Goal: Information Seeking & Learning: Learn about a topic

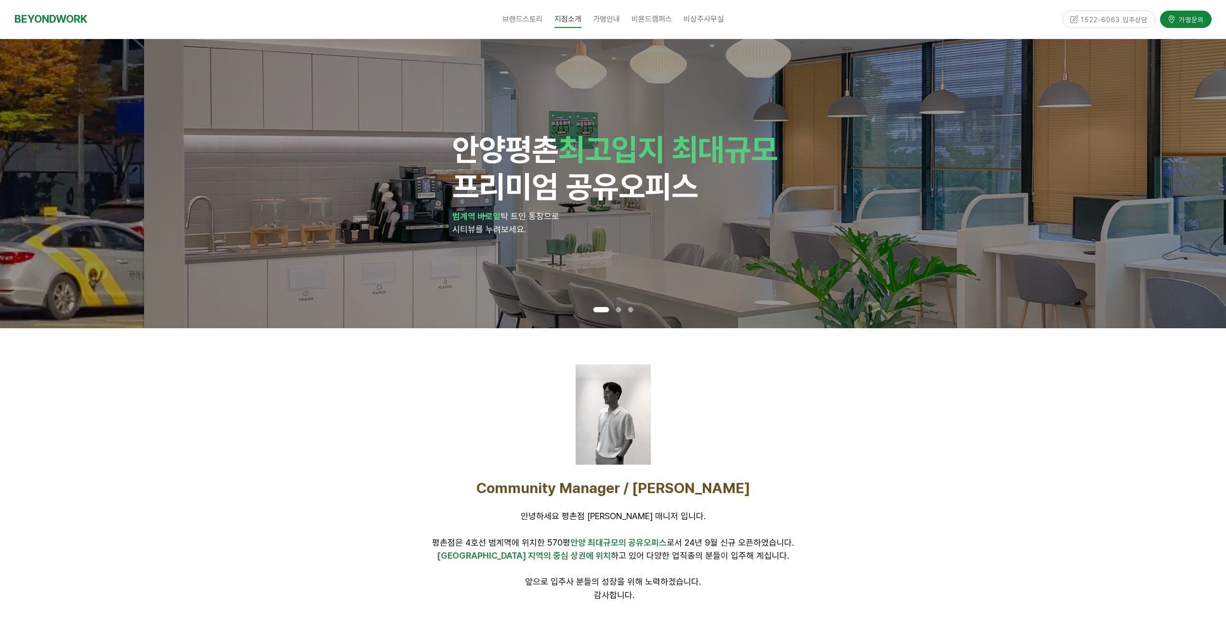
drag, startPoint x: 493, startPoint y: 148, endPoint x: 630, endPoint y: 185, distance: 142.8
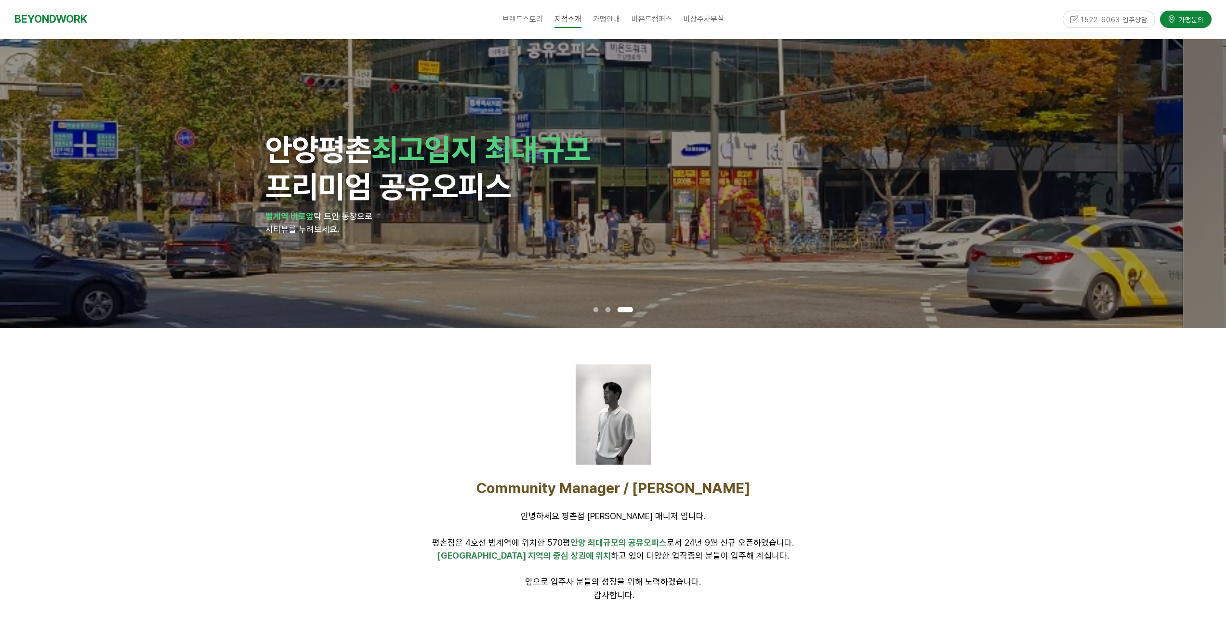
drag, startPoint x: 738, startPoint y: 234, endPoint x: 240, endPoint y: 228, distance: 497.6
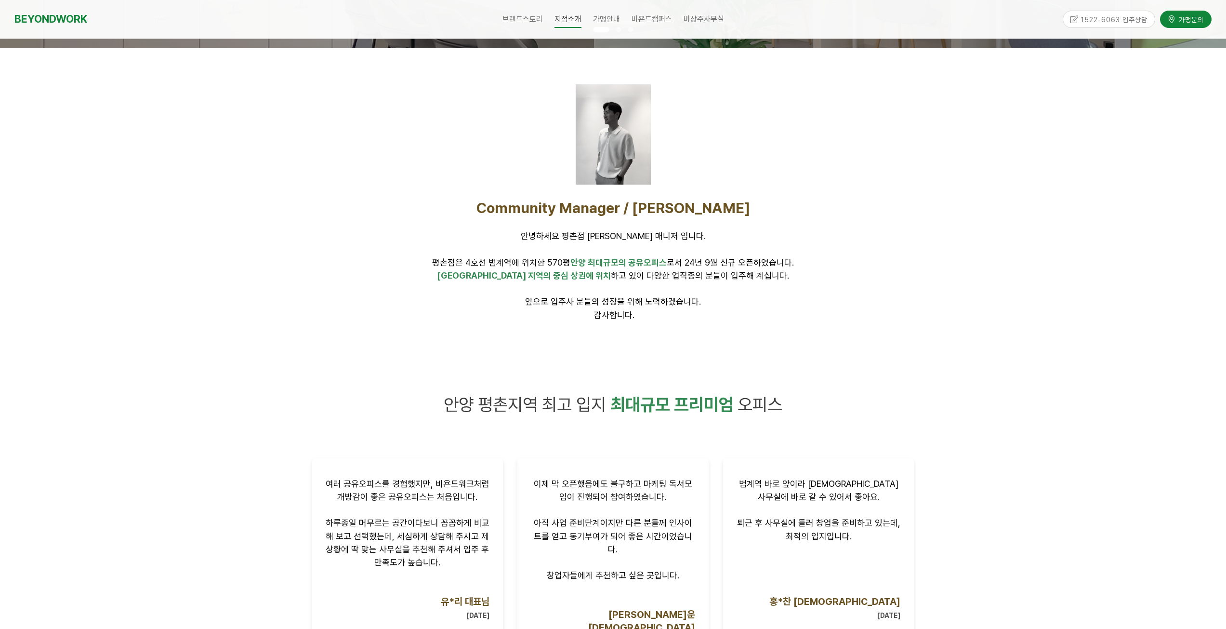
scroll to position [321, 0]
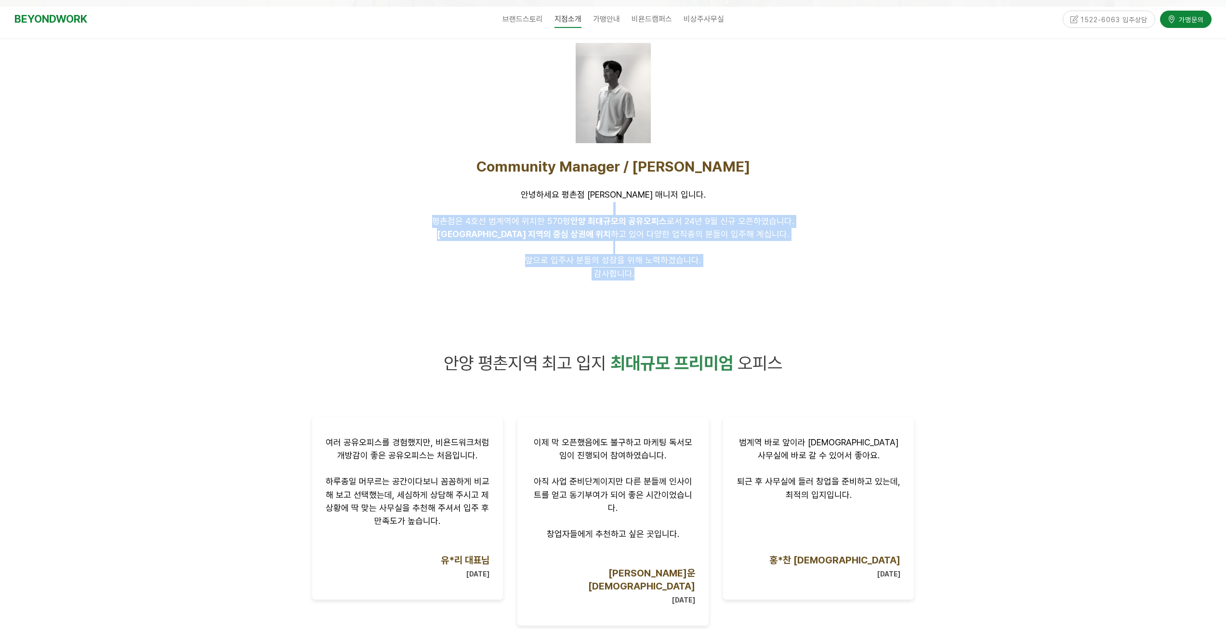
drag, startPoint x: 632, startPoint y: 212, endPoint x: 678, endPoint y: 274, distance: 77.1
click at [678, 273] on div "Community Manager / [PERSON_NAME] 안녕하세요 평촌점 [PERSON_NAME] 매니저 입니다. [GEOGRAPHIC_…" at bounding box center [613, 219] width 602 height 123
click at [679, 274] on p "감사합니다." at bounding box center [613, 273] width 602 height 13
click at [662, 274] on p "감사합니다." at bounding box center [613, 273] width 602 height 13
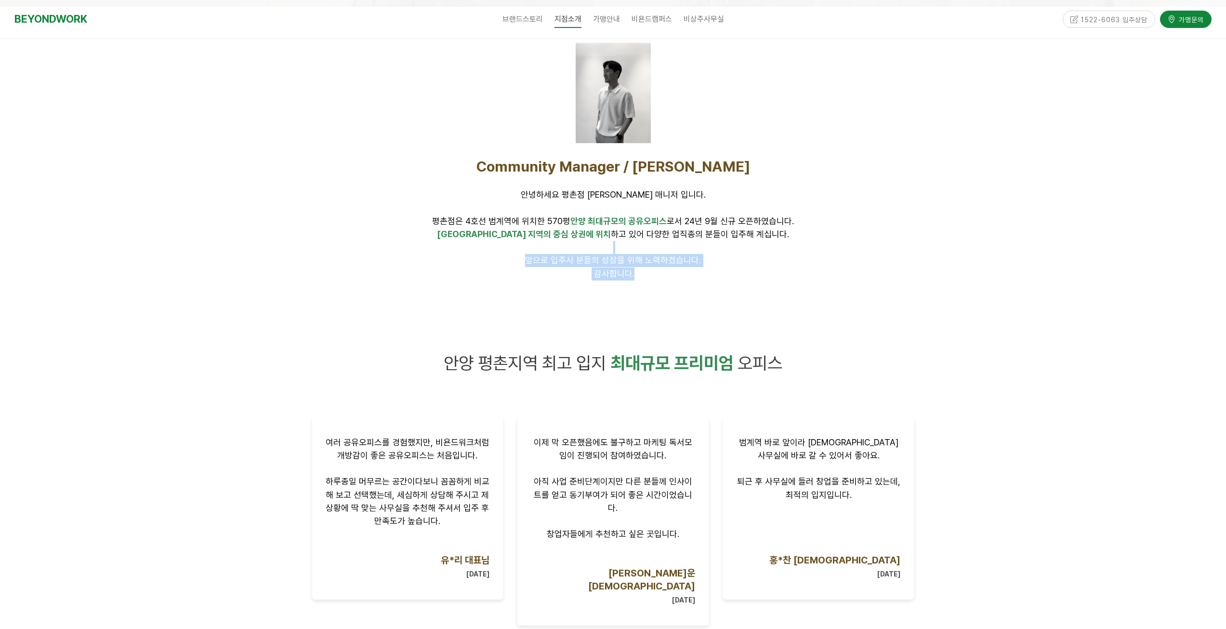
drag, startPoint x: 567, startPoint y: 253, endPoint x: 683, endPoint y: 283, distance: 118.8
click at [682, 283] on div "Community Manager / [PERSON_NAME] 안녕하세요 평촌점 [PERSON_NAME] 매니저 입니다. [GEOGRAPHIC_…" at bounding box center [613, 218] width 617 height 137
click at [683, 283] on div "Community Manager / [PERSON_NAME] 안녕하세요 평촌점 [PERSON_NAME] 매니저 입니다. [GEOGRAPHIC_…" at bounding box center [613, 218] width 617 height 137
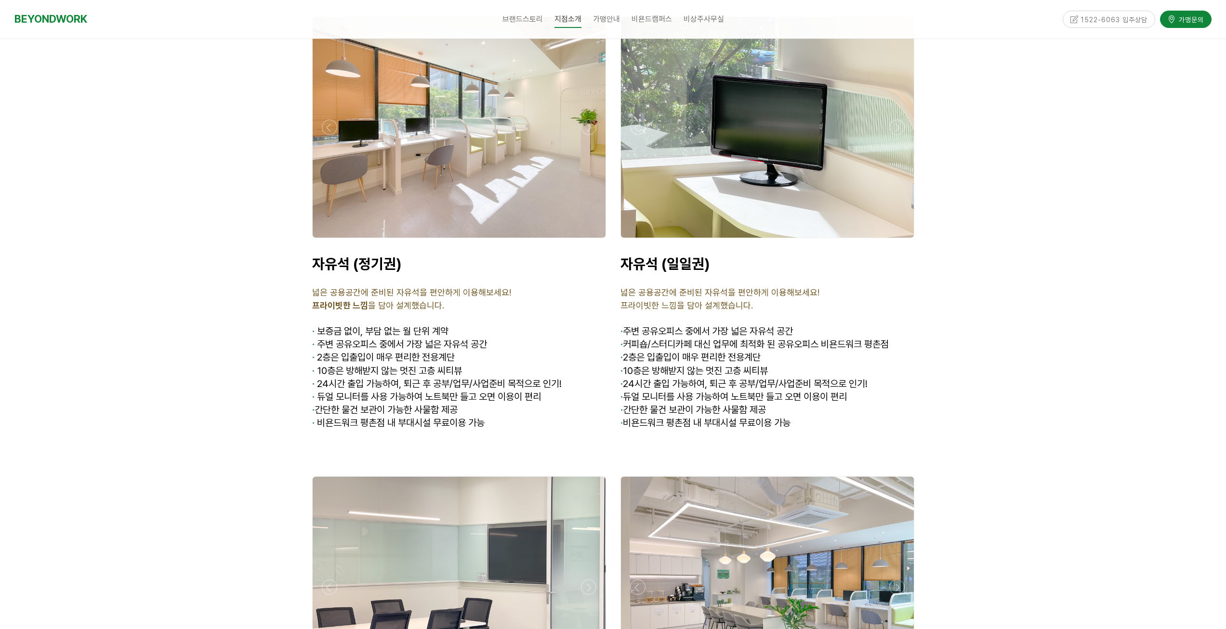
scroll to position [3211, 0]
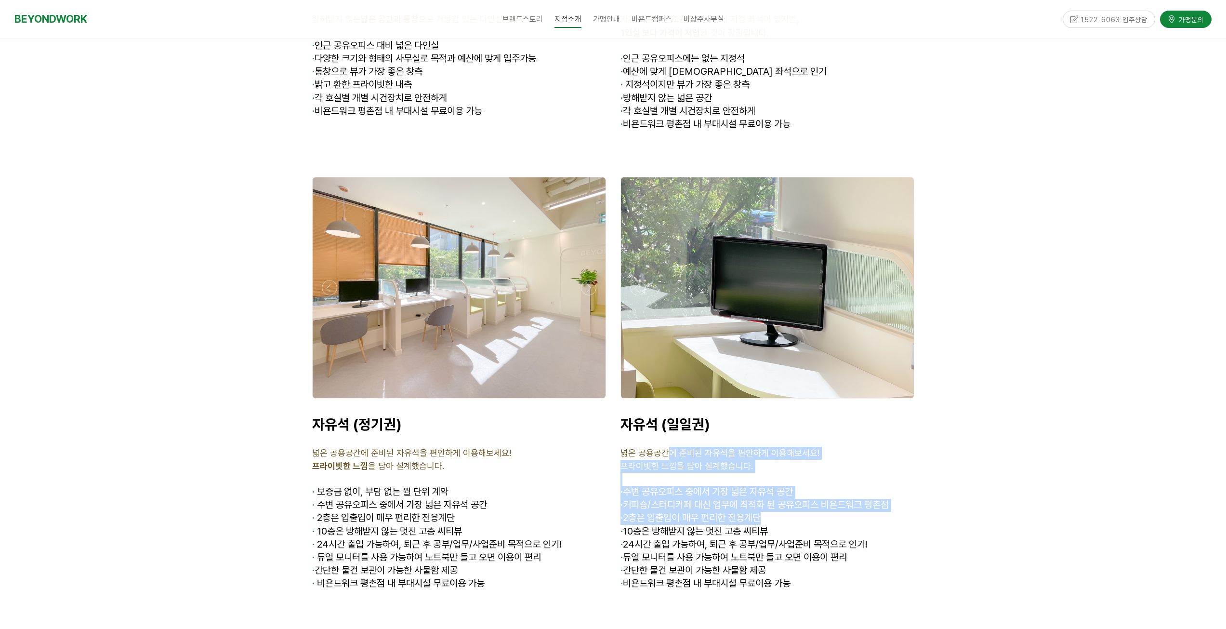
drag, startPoint x: 669, startPoint y: 406, endPoint x: 775, endPoint y: 472, distance: 124.6
click at [773, 470] on div "자유석 (일일권) 넓은 공용공간에 준비된 자유석을 편안하게 이용해보세요! 프라이빗한 느낌을 담아 설계했습니다. · 주변 공유오피스 중에서 가장…" at bounding box center [767, 502] width 294 height 175
click at [775, 512] on p "· 2층은 입출입이 매우 편리한 전용계단" at bounding box center [767, 518] width 294 height 13
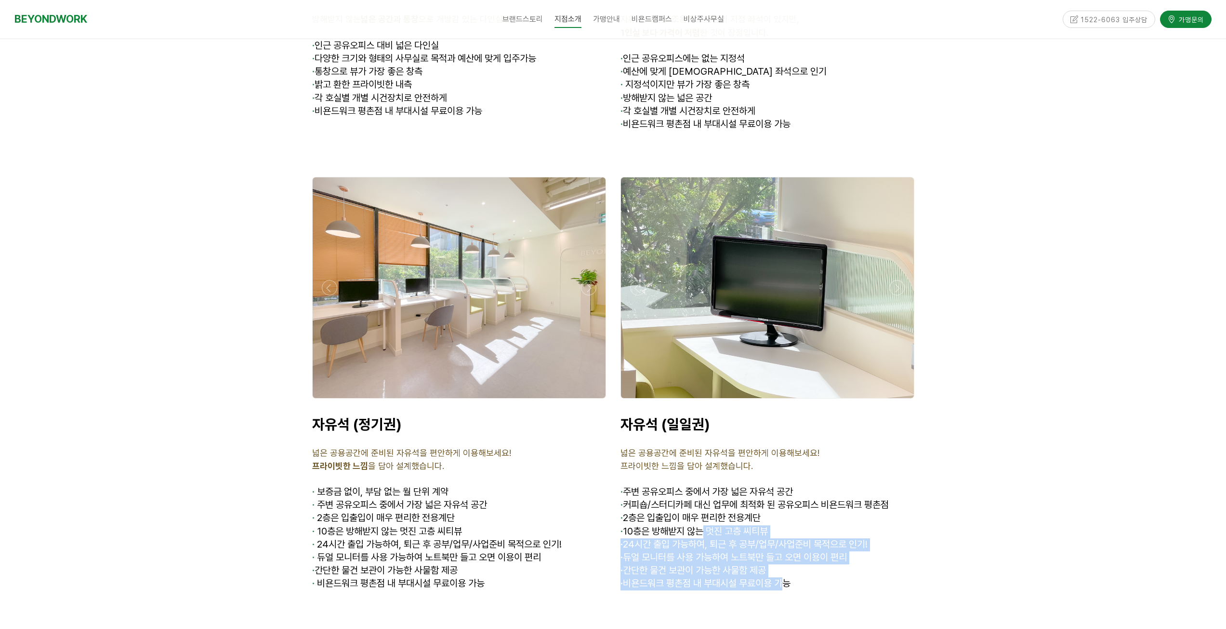
drag, startPoint x: 782, startPoint y: 530, endPoint x: 789, endPoint y: 533, distance: 8.2
click at [789, 533] on div "자유석 (일일권) 넓은 공용공간에 준비된 자유석을 편안하게 이용해보세요! 프라이빗한 느낌을 담아 설계했습니다. · 주변 공유오피스 중에서 가장…" at bounding box center [767, 502] width 294 height 175
click at [790, 577] on span "· 비욘드워크 평촌점 내 부대시설 무료이용 가능" at bounding box center [705, 583] width 170 height 12
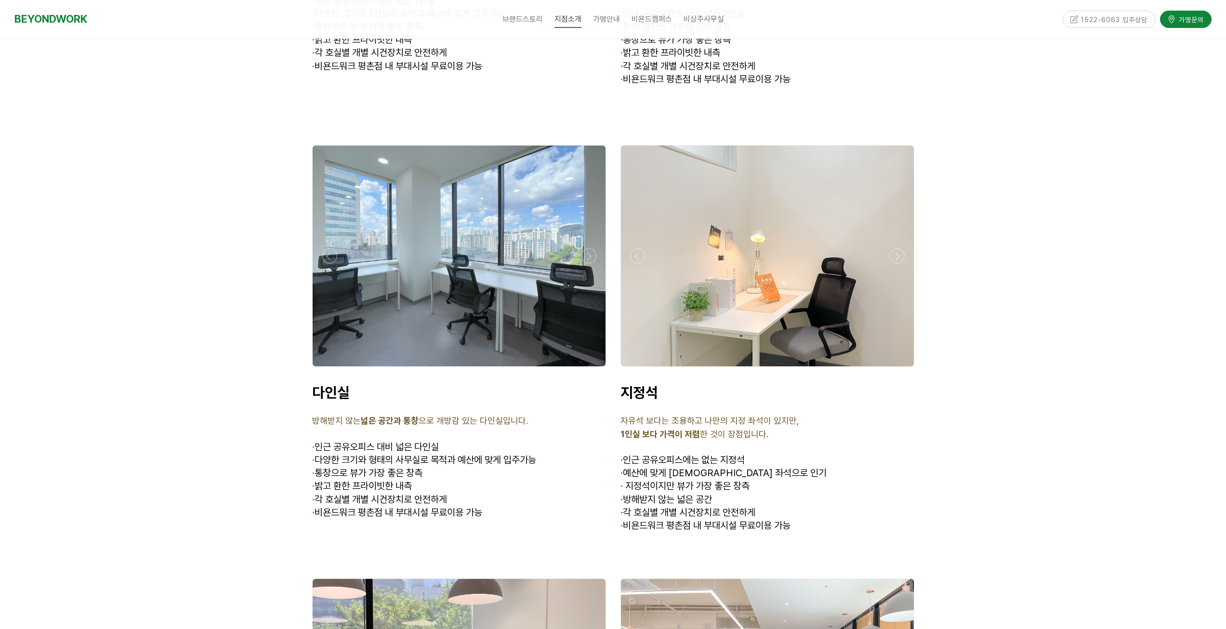
scroll to position [1857, 0]
